Goal: Navigation & Orientation: Go to known website

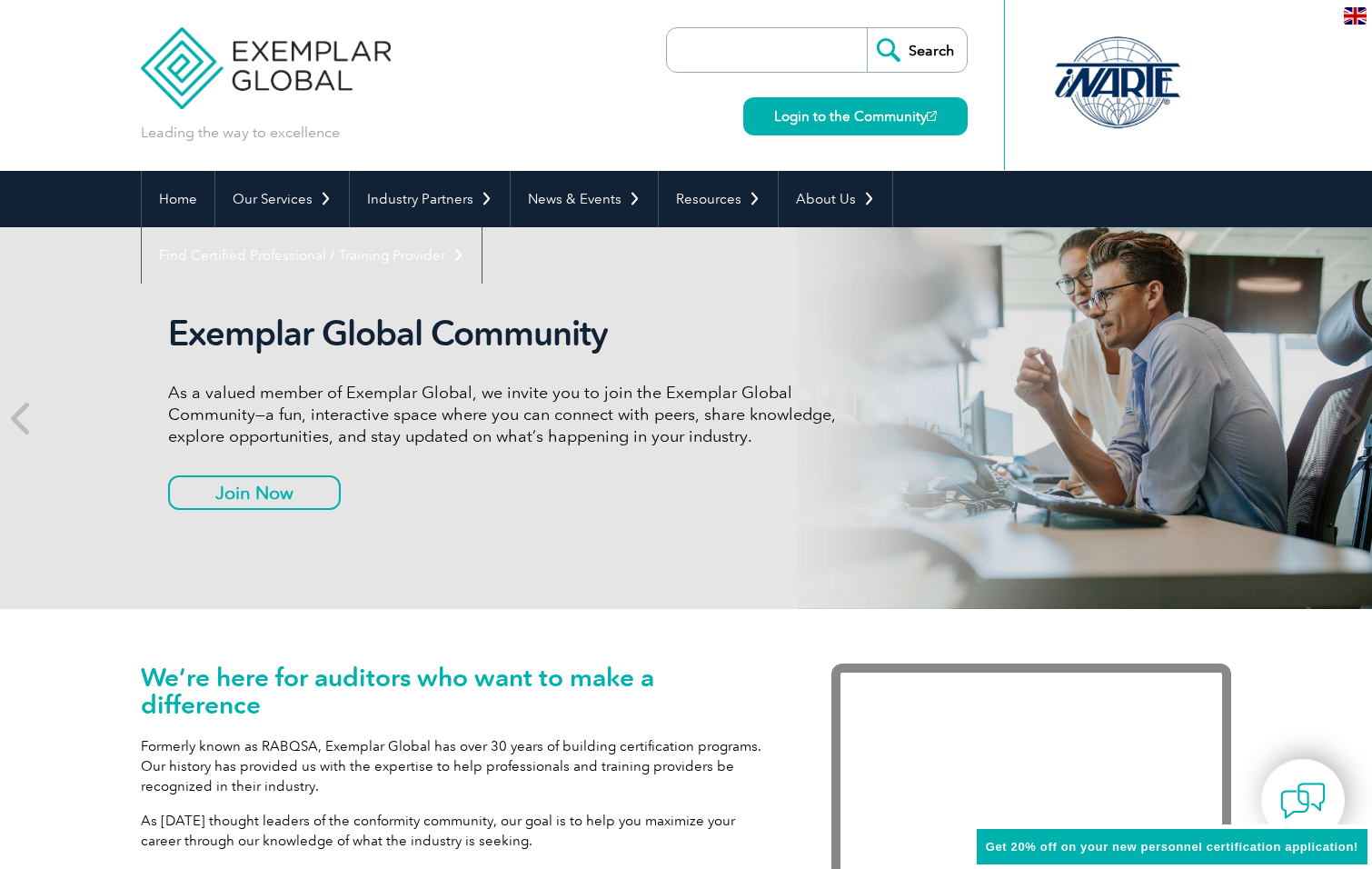
click at [783, 114] on link "Login to the Community" at bounding box center [856, 116] width 225 height 38
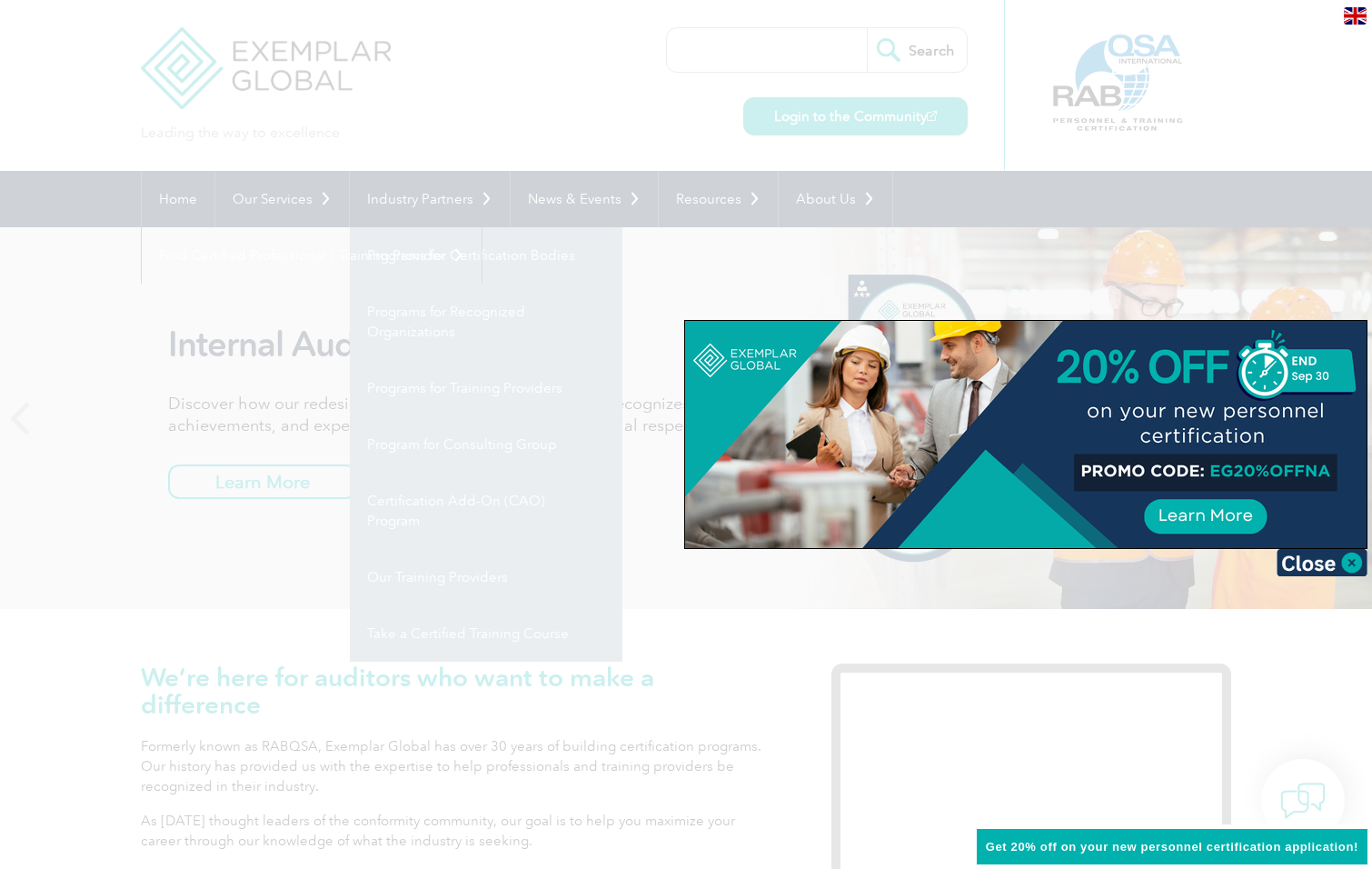
click at [186, 201] on div at bounding box center [686, 434] width 1372 height 869
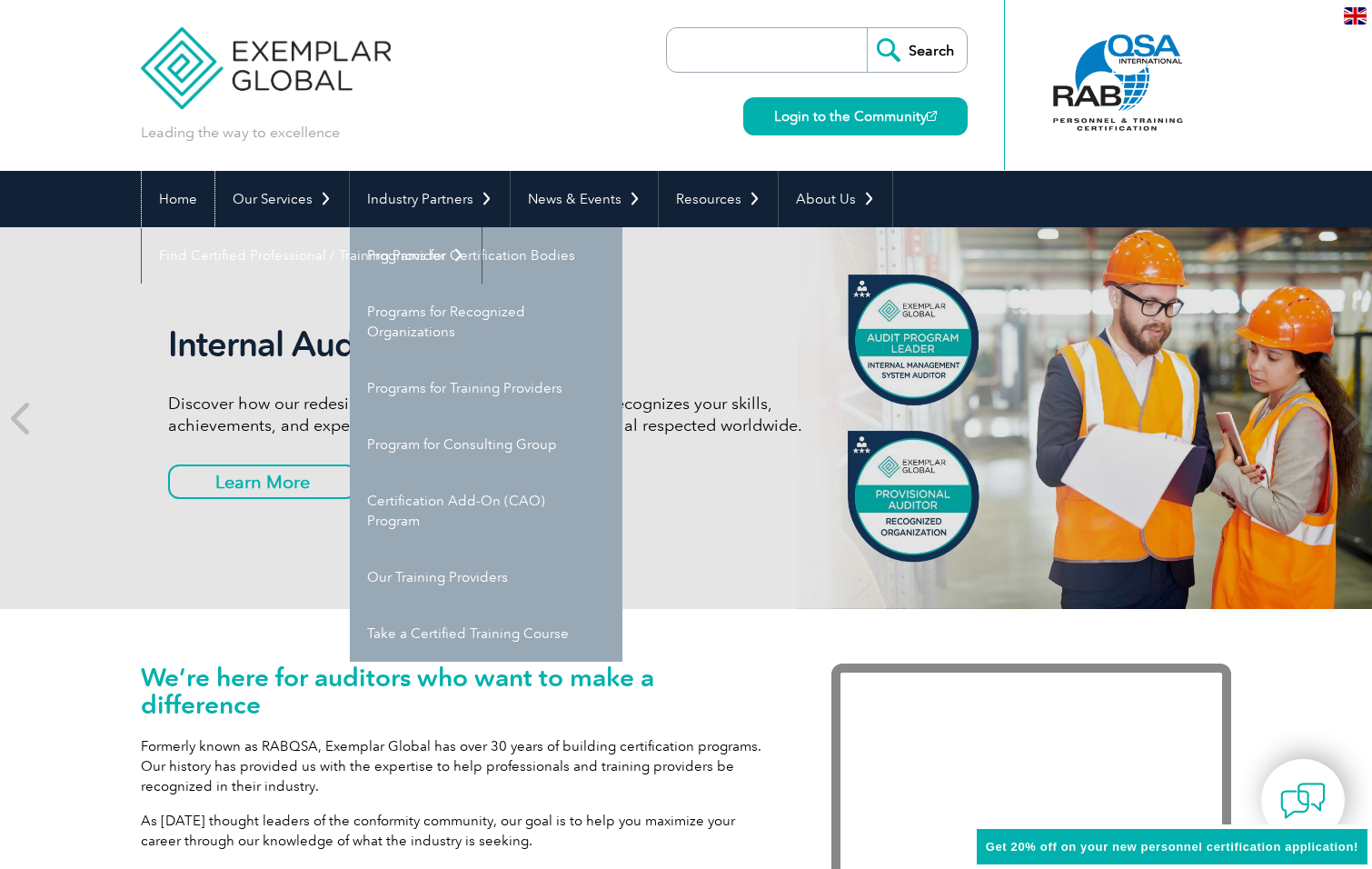
click at [186, 201] on link "Home" at bounding box center [178, 199] width 72 height 57
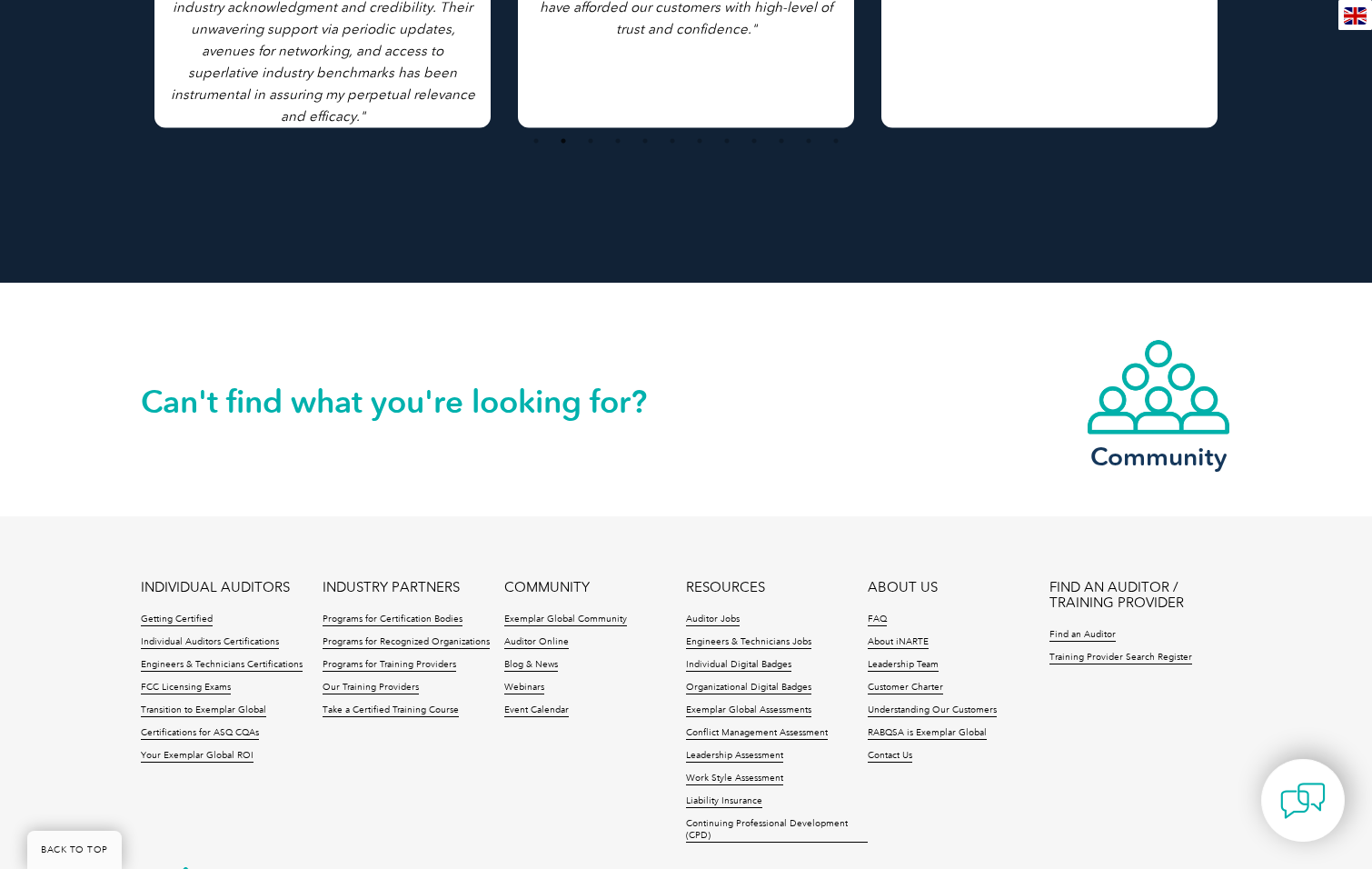
scroll to position [3596, 0]
